Goal: Transaction & Acquisition: Purchase product/service

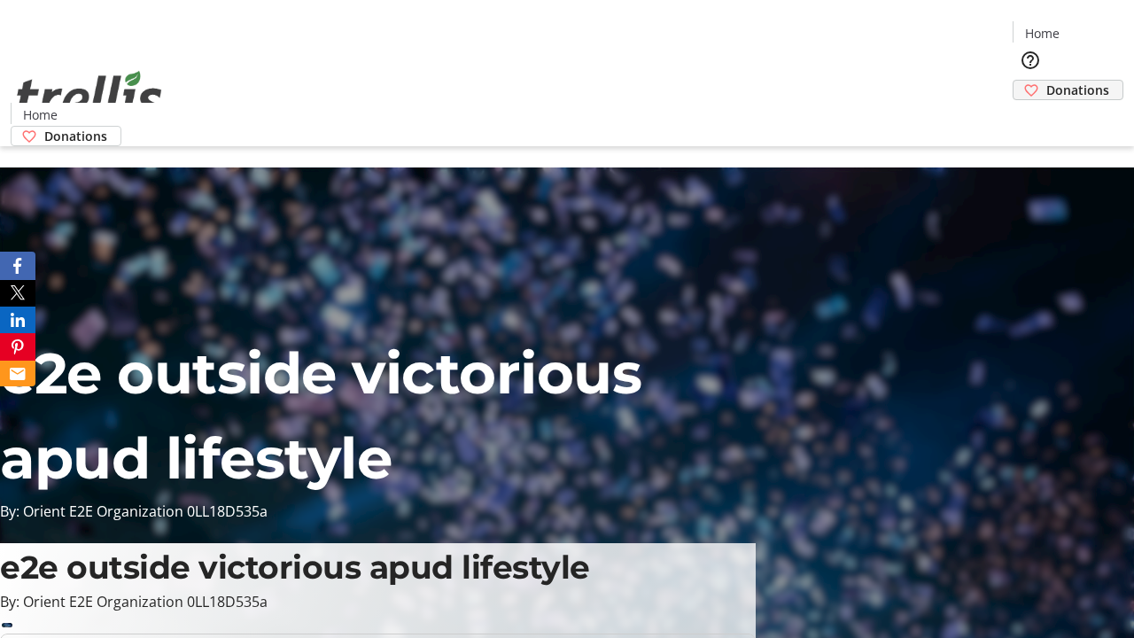
click at [1046, 81] on span "Donations" at bounding box center [1077, 90] width 63 height 19
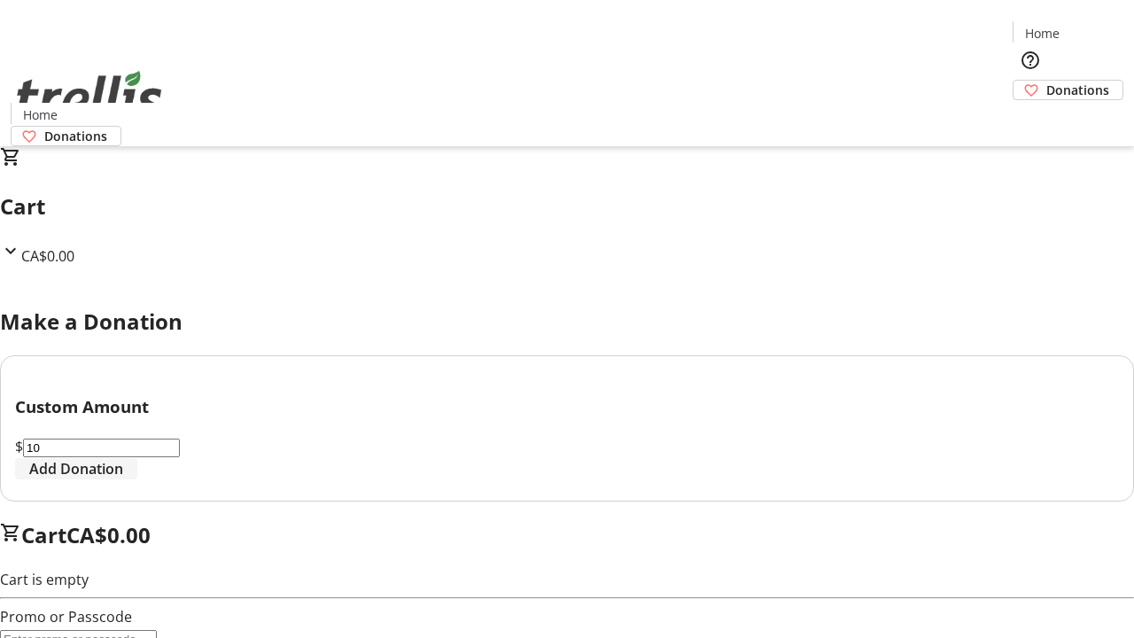
click at [123, 479] on span "Add Donation" at bounding box center [76, 468] width 94 height 21
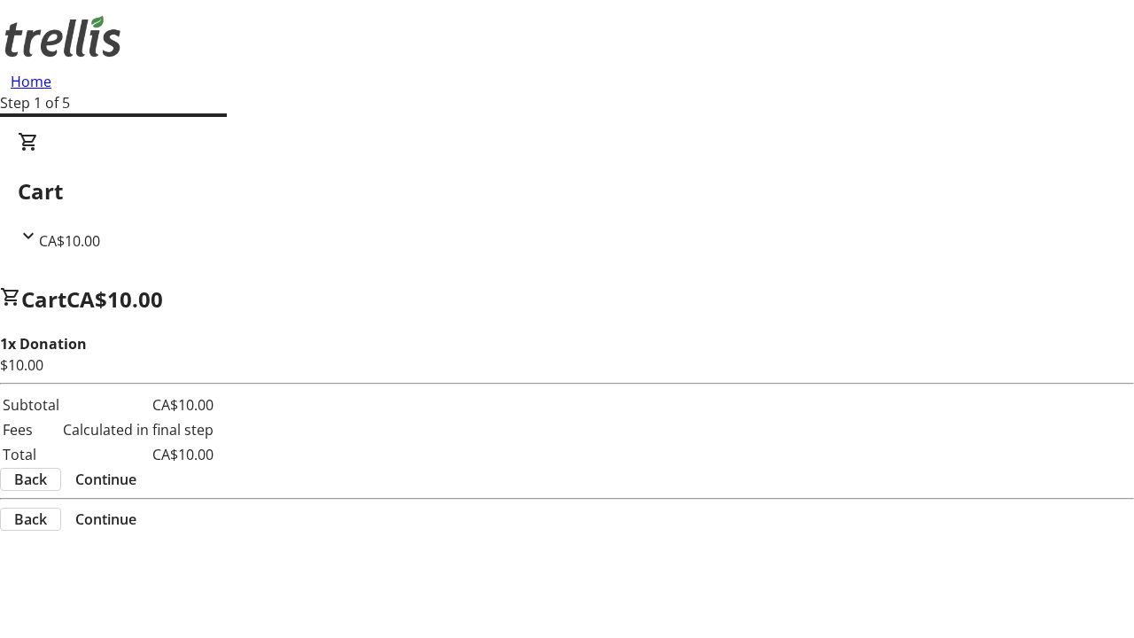
select select "CA"
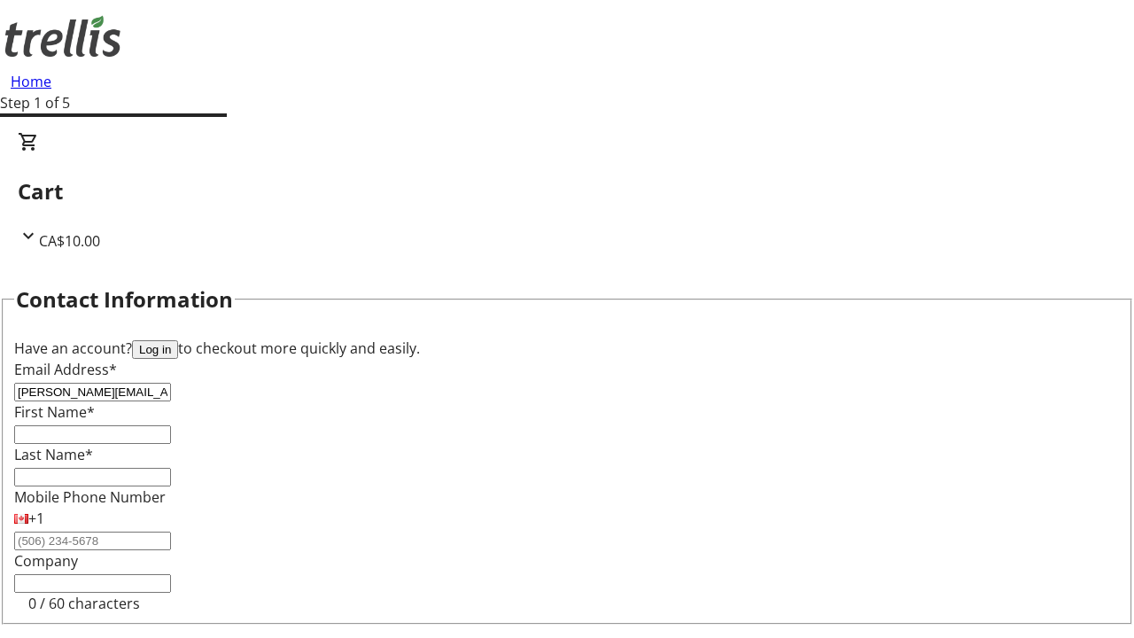
type input "[PERSON_NAME][EMAIL_ADDRESS][DOMAIN_NAME]"
type input "[PERSON_NAME]"
type input "[STREET_ADDRESS][PERSON_NAME]"
type input "Kelowna"
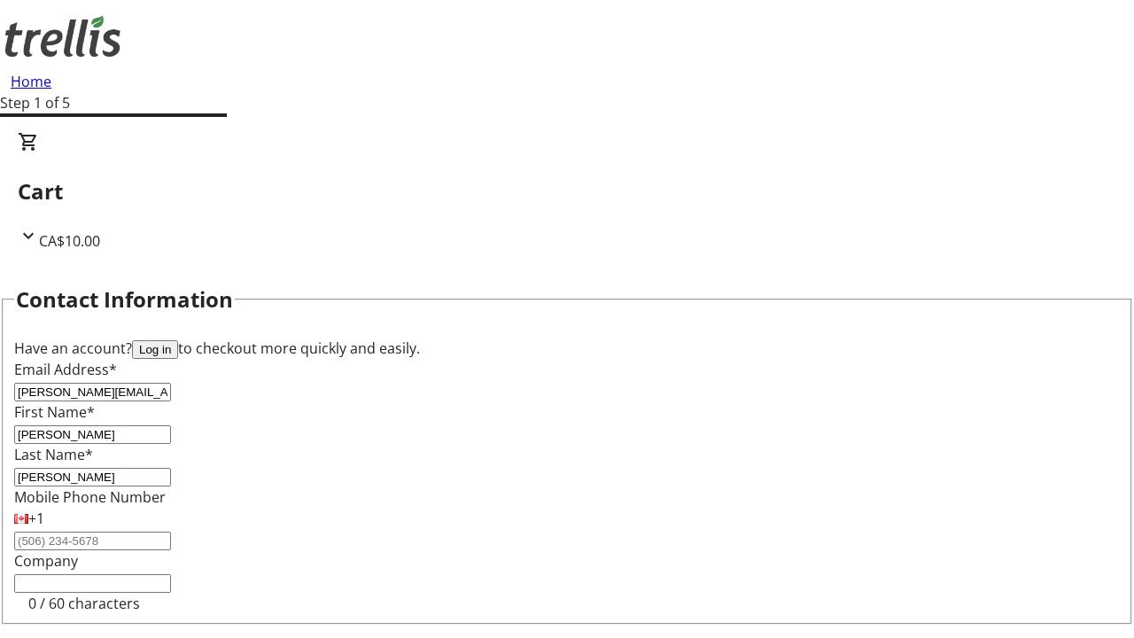
select select "BC"
type input "Kelowna"
type input "V1Y 0C2"
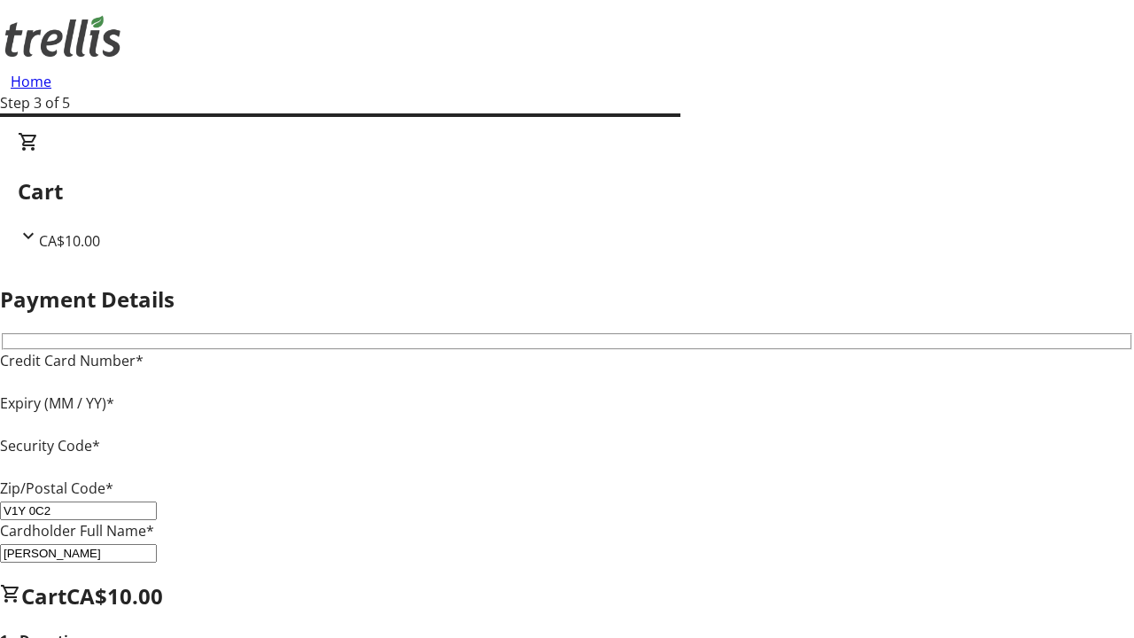
type input "V1Y 0C2"
